Goal: Task Accomplishment & Management: Complete application form

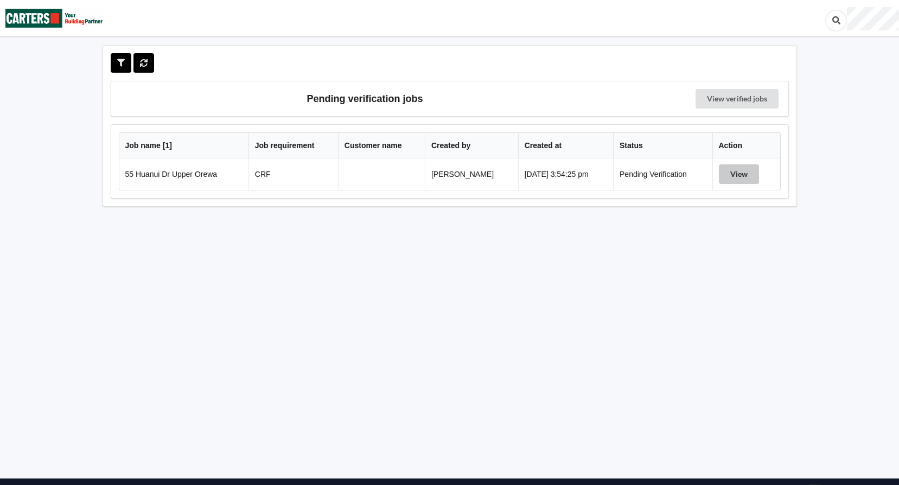
click at [755, 175] on button "View" at bounding box center [739, 174] width 40 height 20
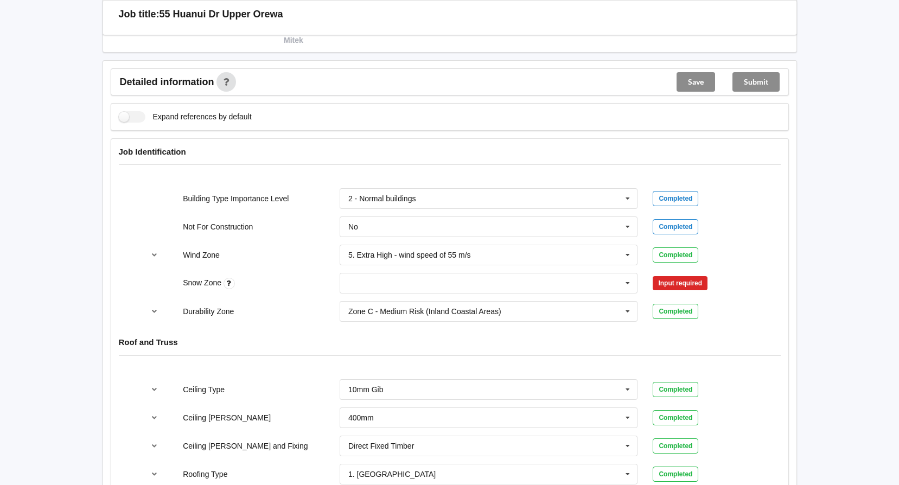
scroll to position [380, 0]
click at [394, 285] on input "text" at bounding box center [489, 283] width 297 height 20
click at [356, 304] on span "N0" at bounding box center [354, 302] width 10 height 9
click at [686, 284] on button "Confirm input" at bounding box center [685, 283] width 65 height 18
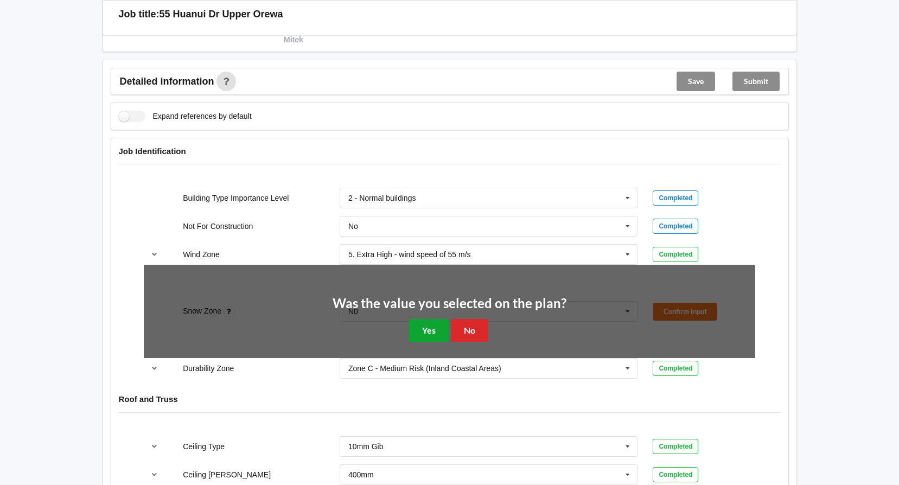
click at [423, 323] on button "Yes" at bounding box center [429, 330] width 40 height 22
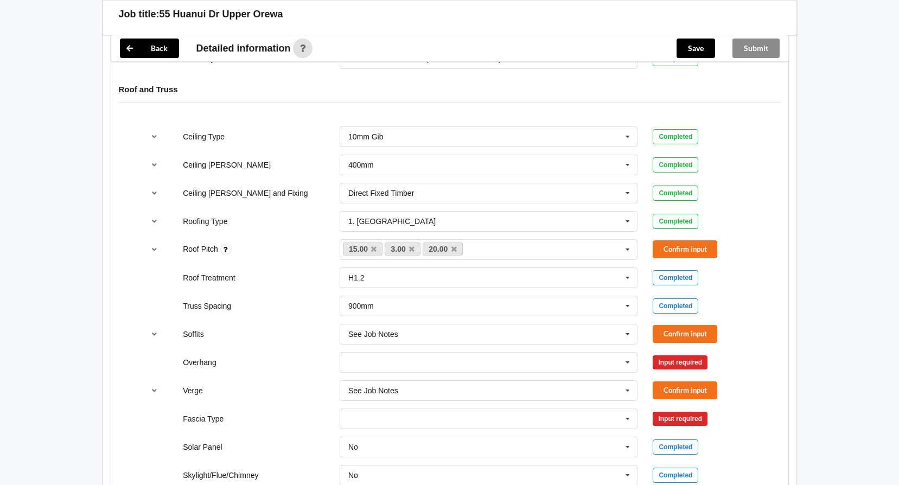
scroll to position [651, 0]
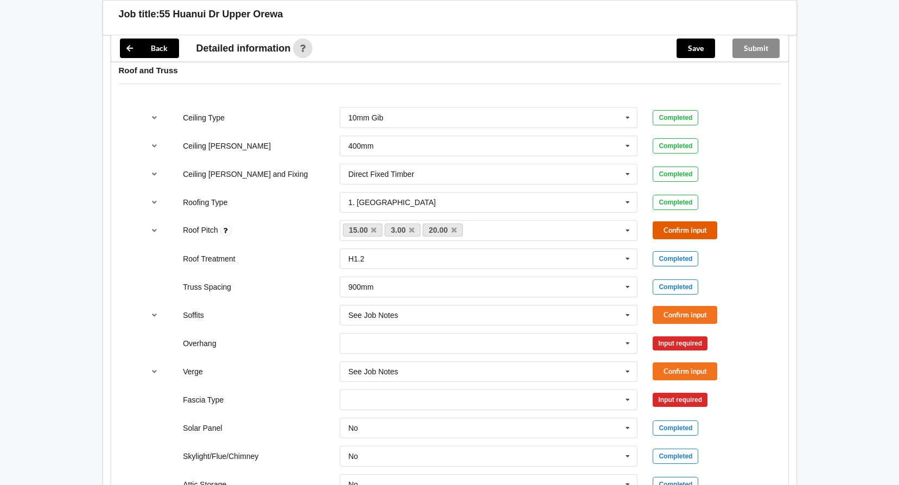
click at [698, 229] on button "Confirm input" at bounding box center [685, 230] width 65 height 18
click at [436, 314] on input "text" at bounding box center [489, 315] width 297 height 20
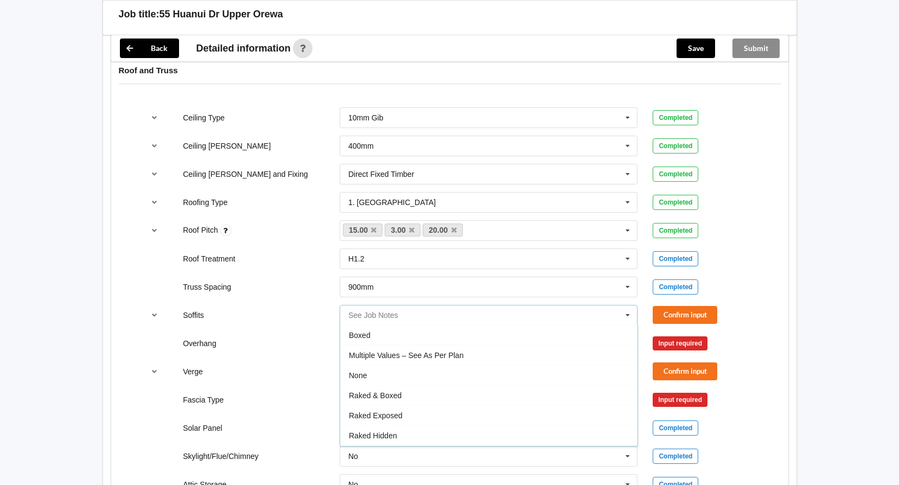
scroll to position [19, 0]
click at [391, 433] on span "See Job Notes" at bounding box center [375, 436] width 52 height 9
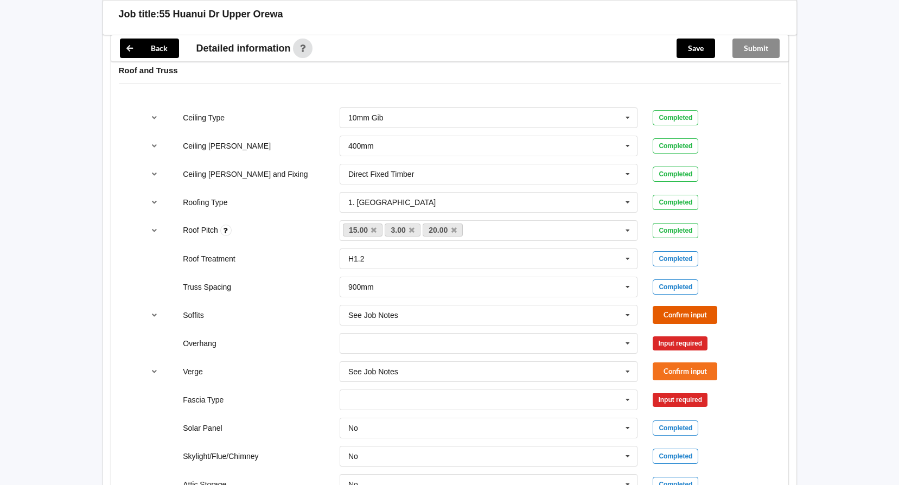
click at [700, 309] on button "Confirm input" at bounding box center [685, 315] width 65 height 18
click at [497, 349] on input "text" at bounding box center [489, 344] width 297 height 20
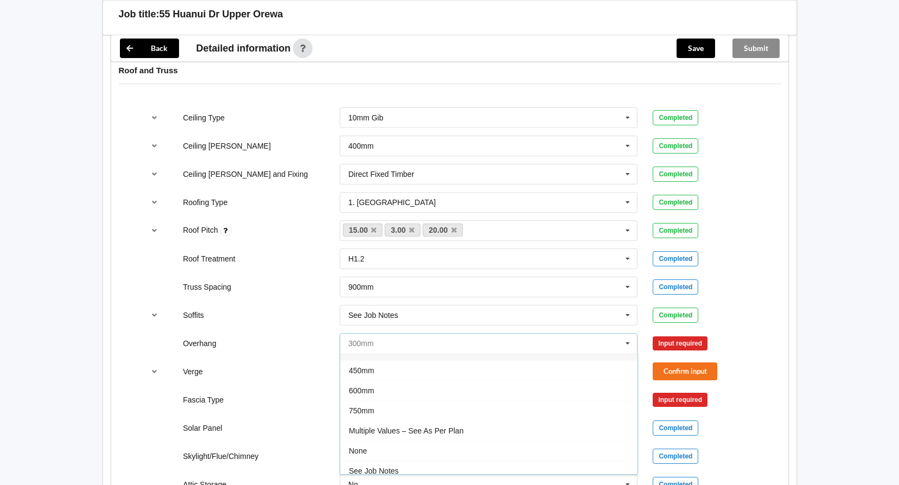
scroll to position [20, 0]
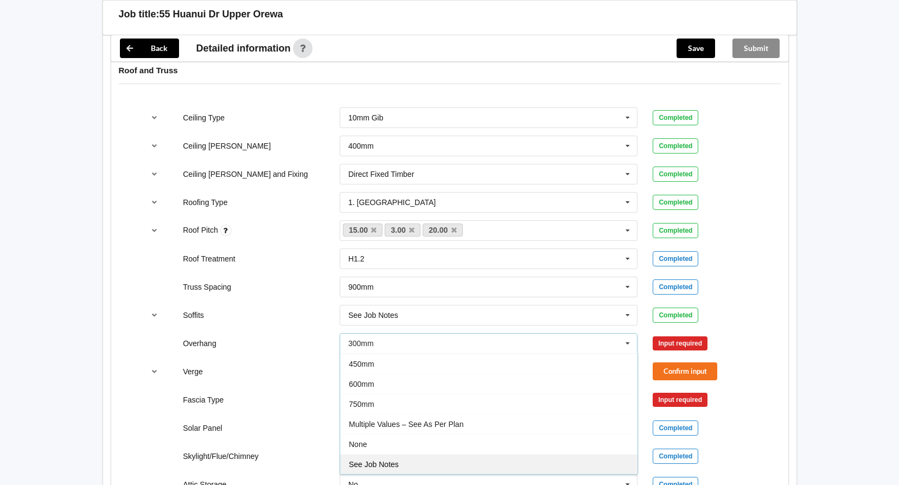
click at [380, 459] on div "See Job Notes" at bounding box center [488, 464] width 297 height 20
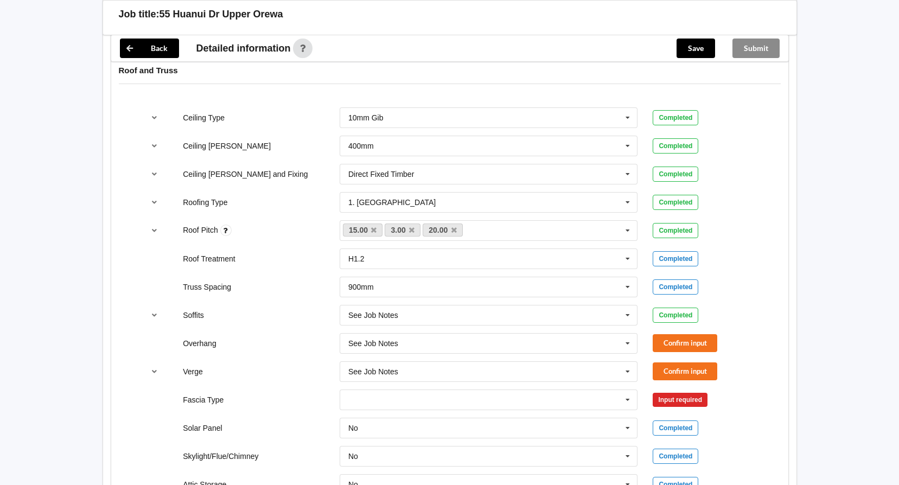
click at [720, 337] on div "Confirm input" at bounding box center [704, 343] width 103 height 18
click at [704, 344] on button "Confirm input" at bounding box center [685, 343] width 65 height 18
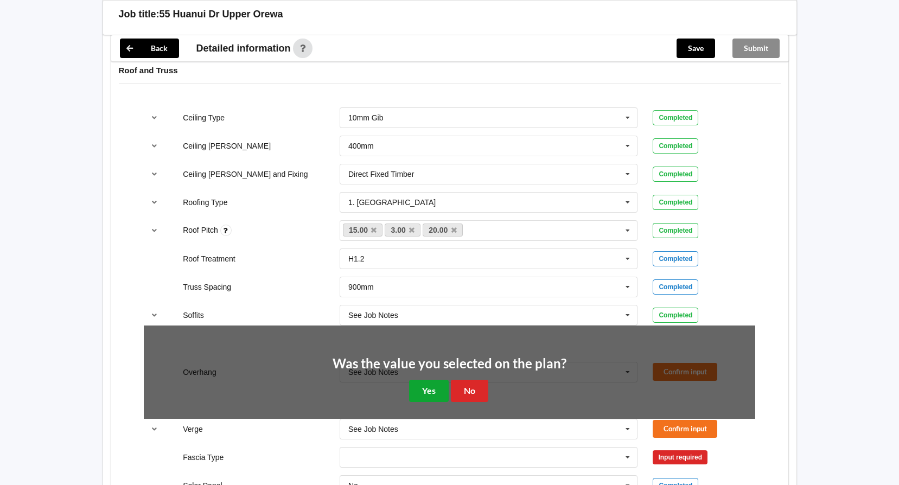
click at [420, 388] on button "Yes" at bounding box center [429, 391] width 40 height 22
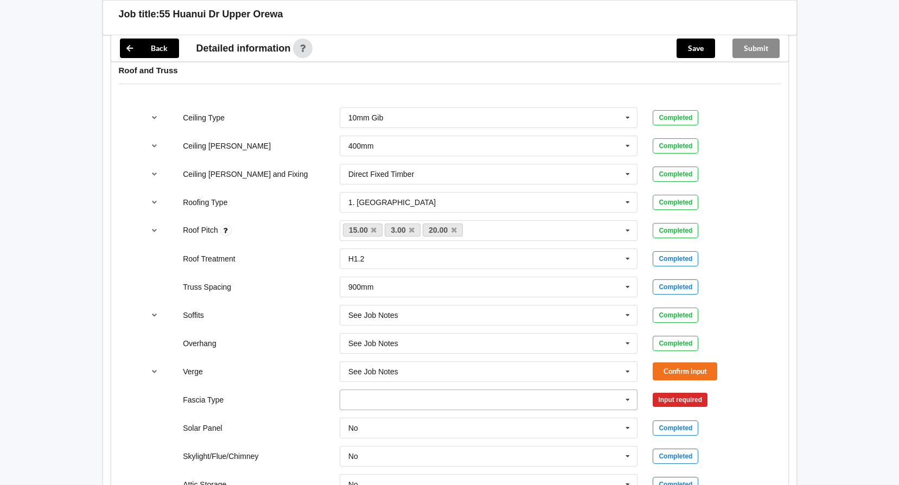
click at [373, 398] on input "text" at bounding box center [489, 400] width 297 height 20
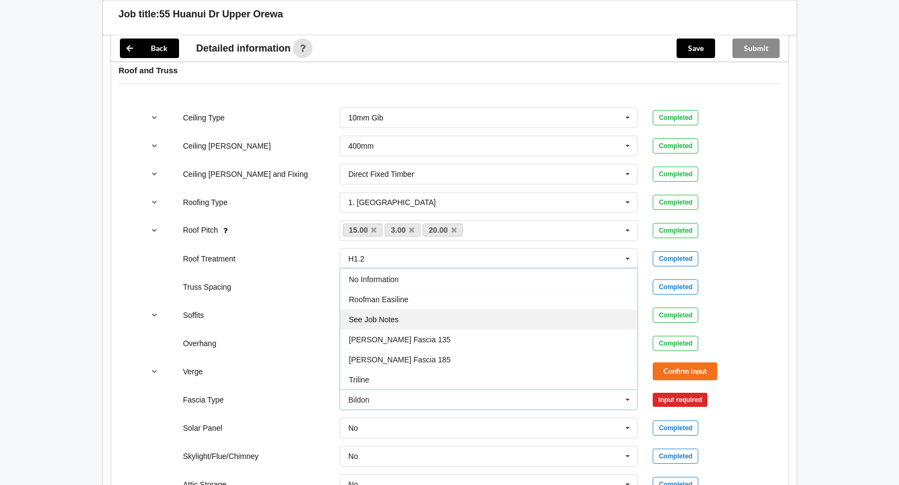
click at [398, 322] on span "See Job Notes" at bounding box center [374, 319] width 50 height 9
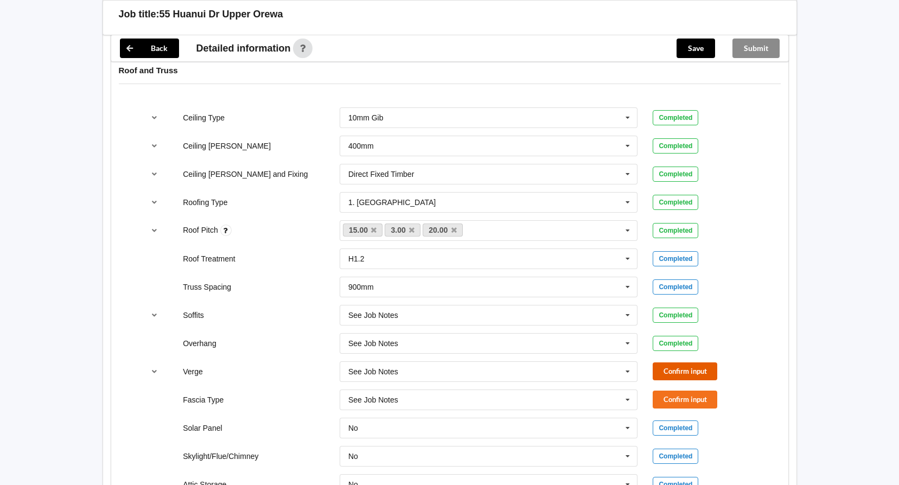
click at [668, 372] on button "Confirm input" at bounding box center [685, 371] width 65 height 18
click at [691, 399] on button "Confirm input" at bounding box center [685, 400] width 65 height 18
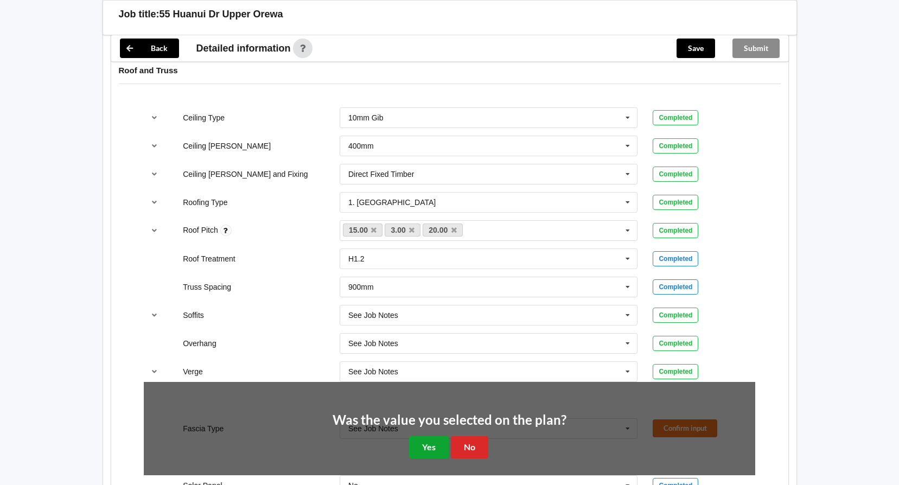
click at [433, 444] on button "Yes" at bounding box center [429, 447] width 40 height 22
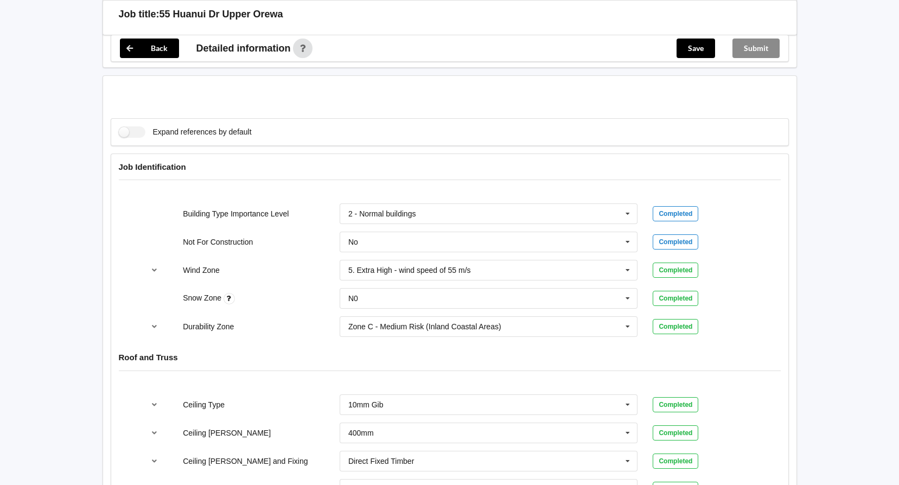
scroll to position [271, 0]
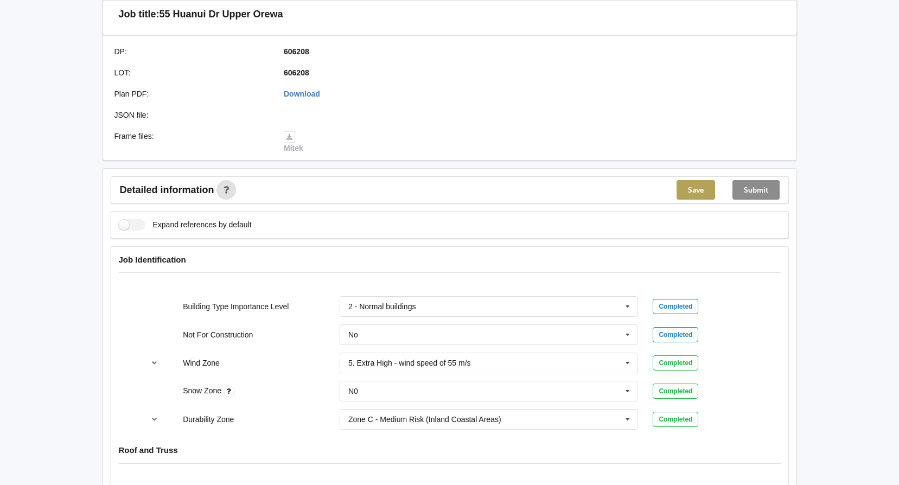
click at [691, 196] on button "Save" at bounding box center [695, 190] width 39 height 20
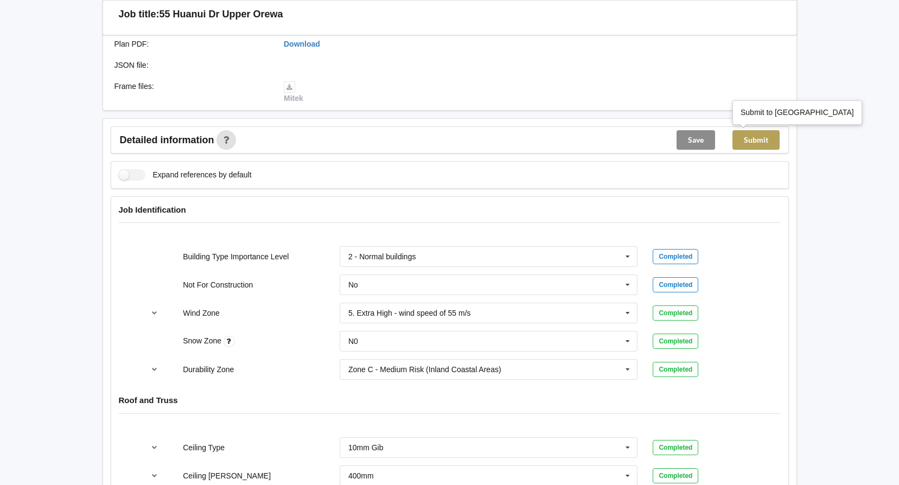
click at [752, 143] on button "Submit" at bounding box center [755, 140] width 47 height 20
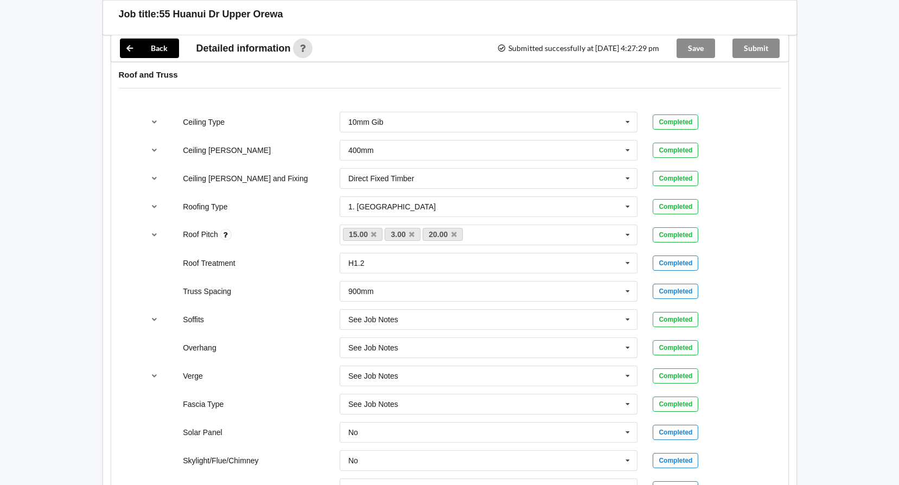
scroll to position [870, 0]
